Goal: Information Seeking & Learning: Stay updated

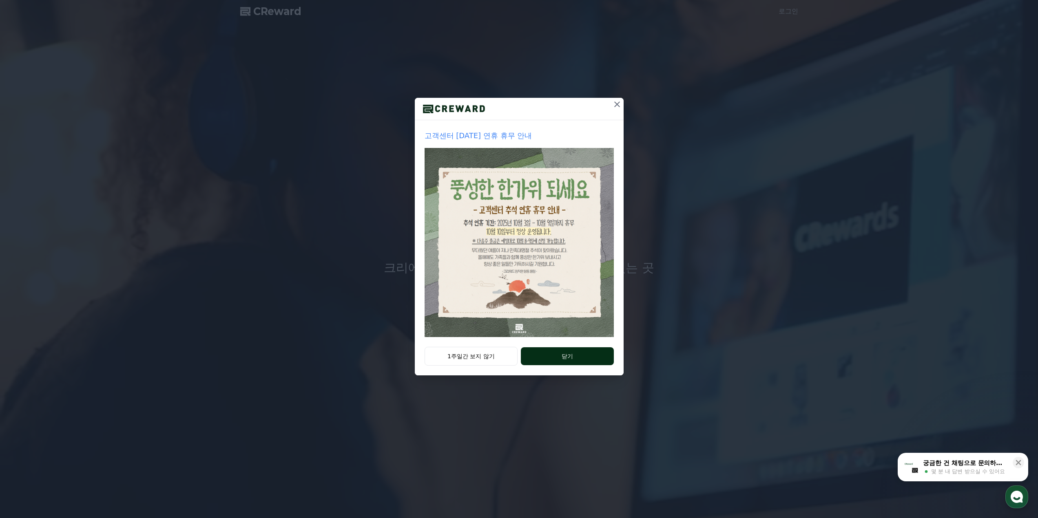
click at [566, 358] on button "닫기" at bounding box center [567, 356] width 93 height 18
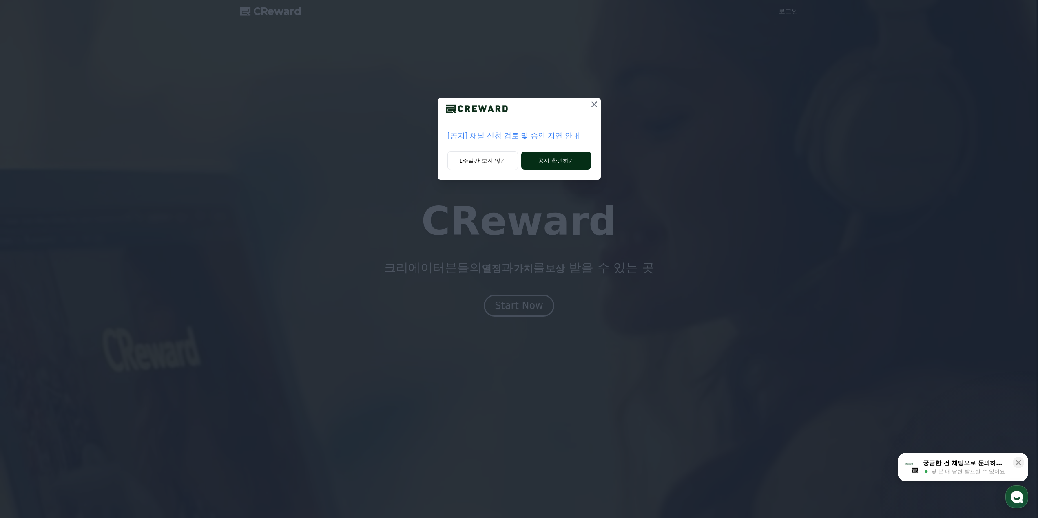
click at [562, 160] on button "공지 확인하기" at bounding box center [555, 161] width 69 height 18
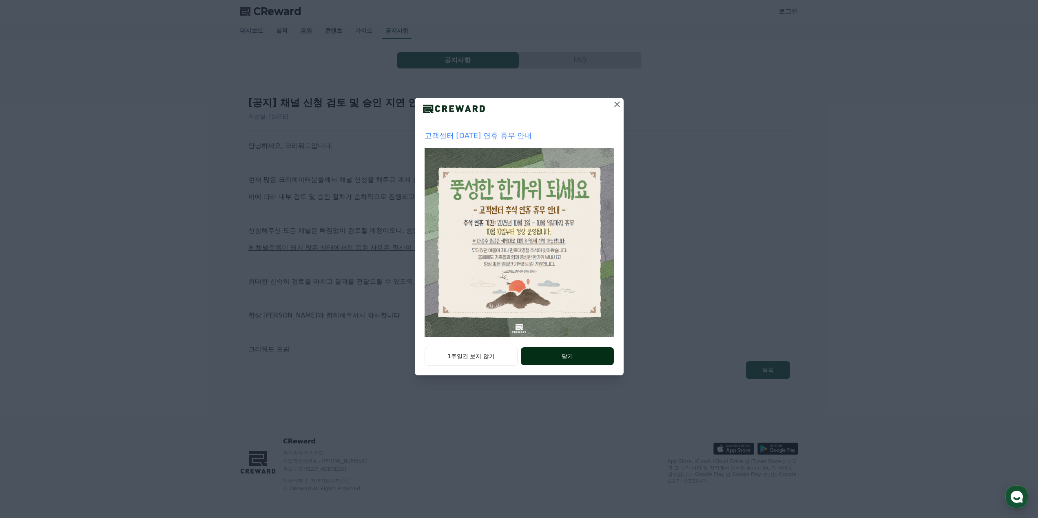
click at [568, 360] on button "닫기" at bounding box center [567, 356] width 93 height 18
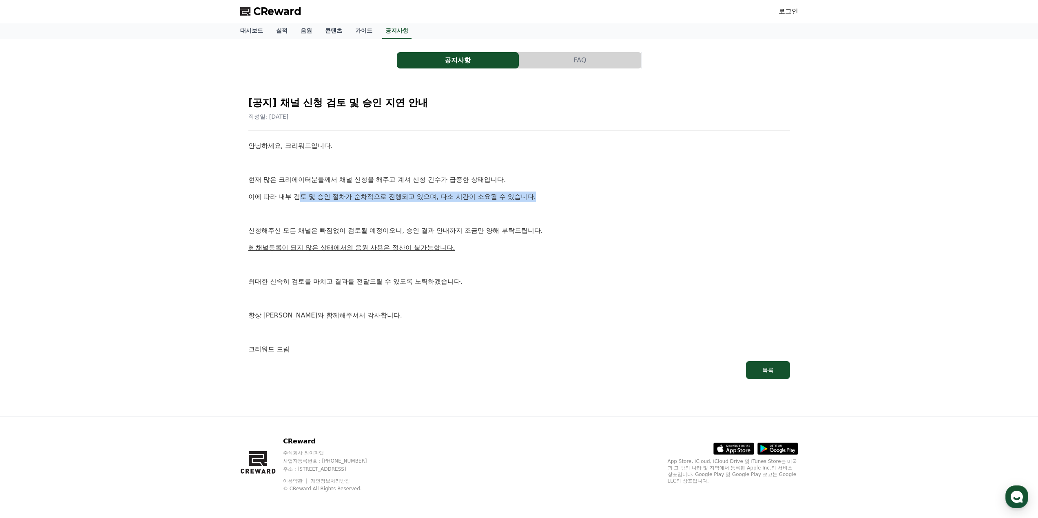
drag, startPoint x: 304, startPoint y: 193, endPoint x: 539, endPoint y: 202, distance: 235.8
click at [539, 202] on p "이에 따라 내부 검토 및 승인 절차가 순차적으로 진행되고 있으며, 다소 시간이 소요될 수 있습니다." at bounding box center [518, 197] width 541 height 11
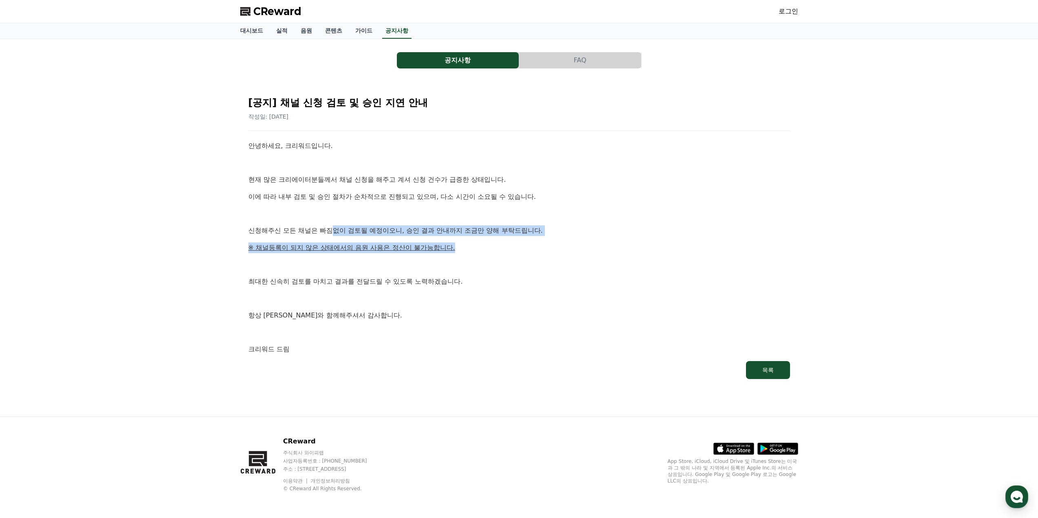
drag, startPoint x: 331, startPoint y: 228, endPoint x: 542, endPoint y: 238, distance: 211.0
click at [542, 238] on div "안녕하세요, 크리워드입니다. 현재 많은 크리에이터분들께서 채널 신청을 해주고 계셔 신청 건수가 급증한 상태입니다. 이에 따라 내부 검토 및 승…" at bounding box center [518, 248] width 541 height 214
click at [521, 252] on p "※ 채널등록이 되지 않은 상태에서의 음원 사용은 정산이 불가능합니다." at bounding box center [518, 248] width 541 height 11
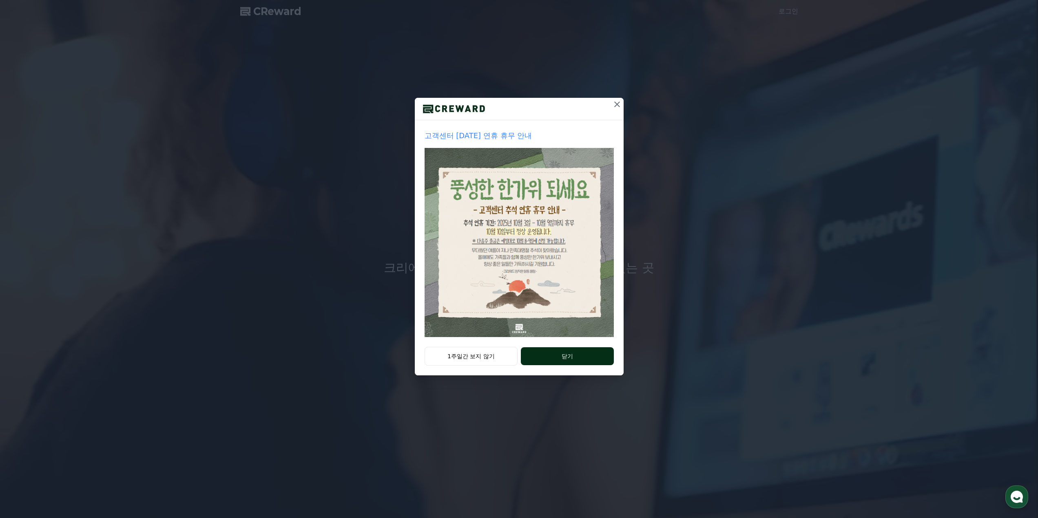
click at [566, 354] on button "닫기" at bounding box center [567, 356] width 93 height 18
